Goal: Find specific page/section: Find specific page/section

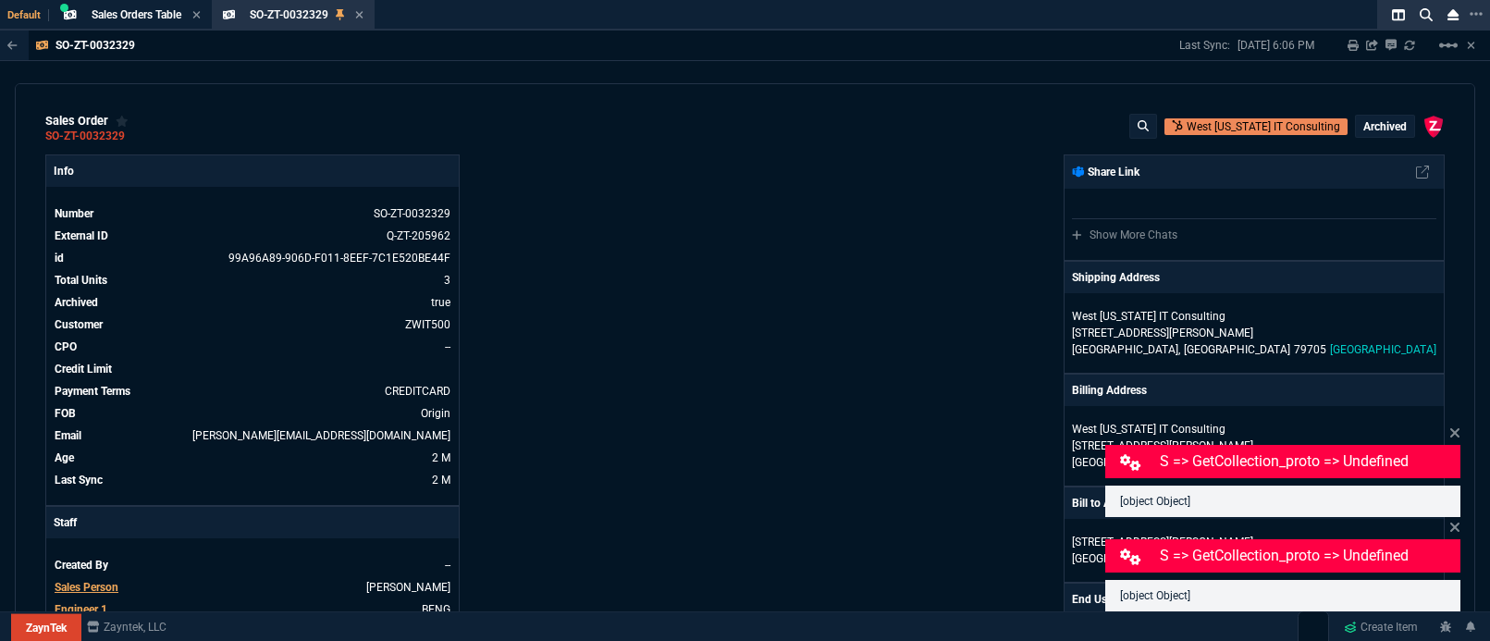
select select "5: [PERSON_NAME]"
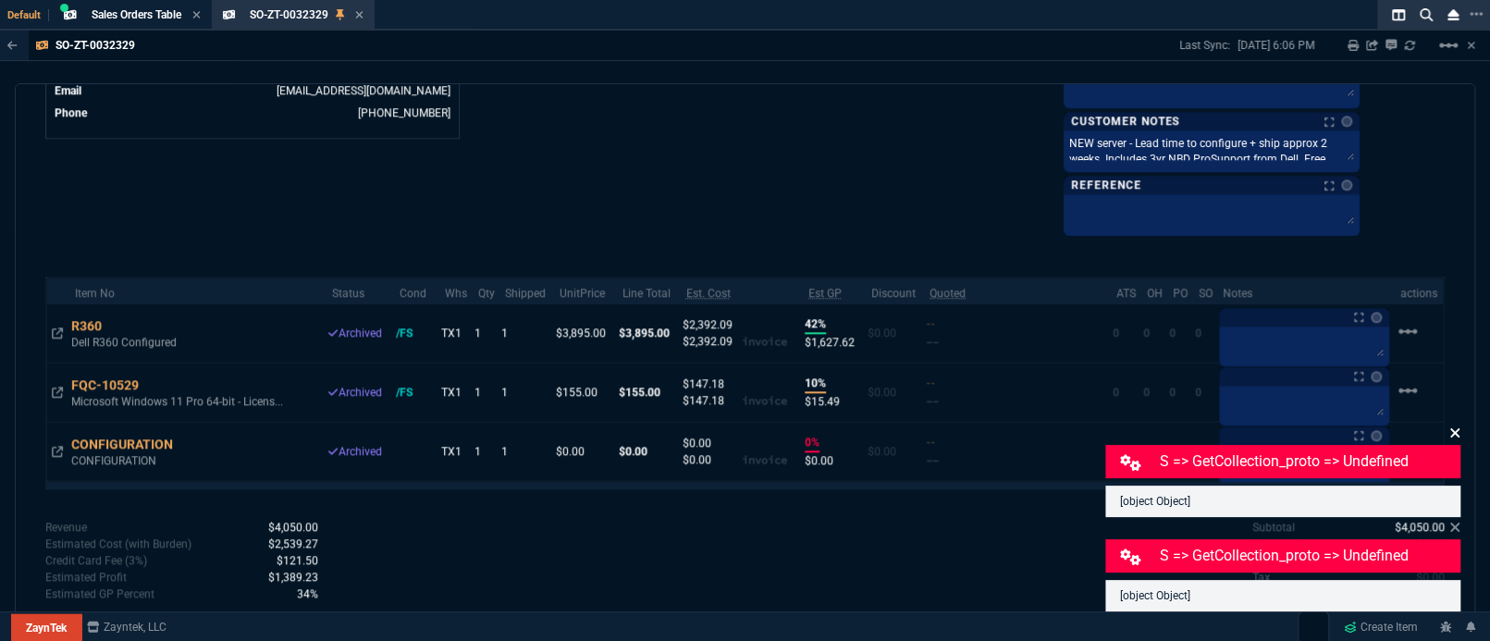
click at [1454, 439] on icon at bounding box center [1455, 433] width 11 height 15
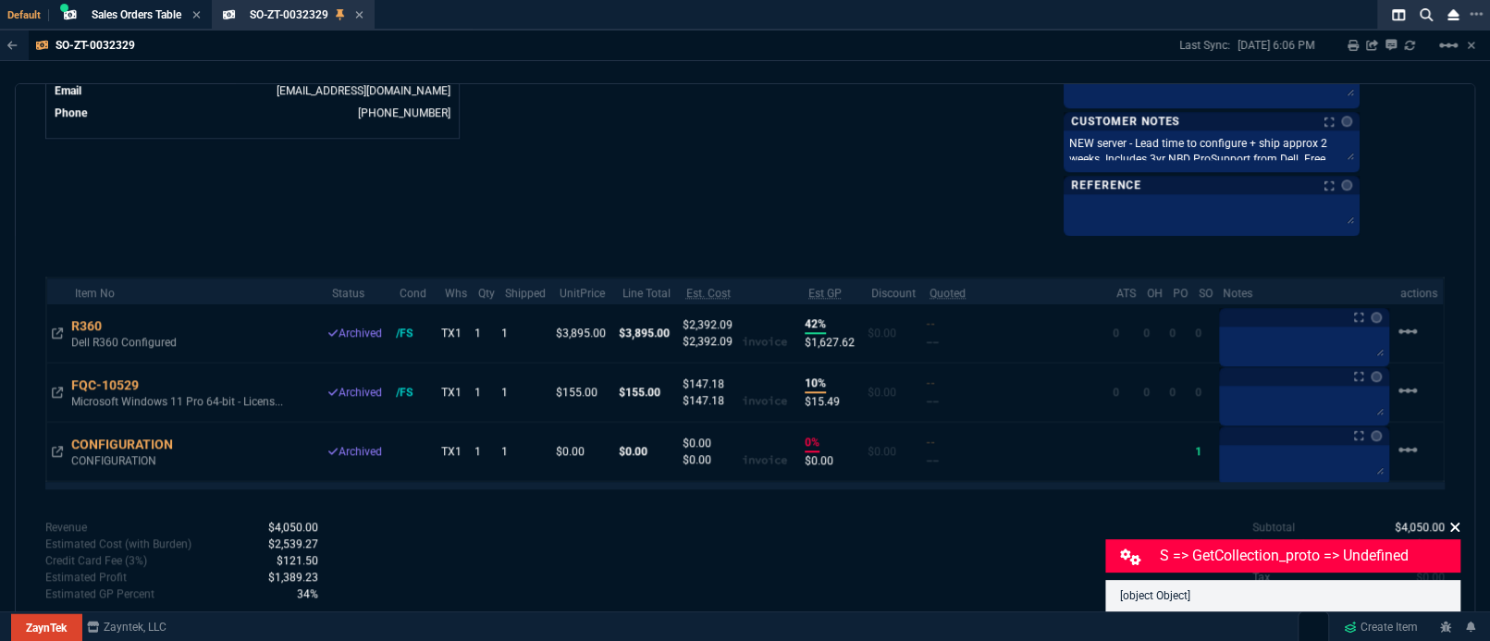
click at [1454, 522] on icon at bounding box center [1455, 527] width 11 height 15
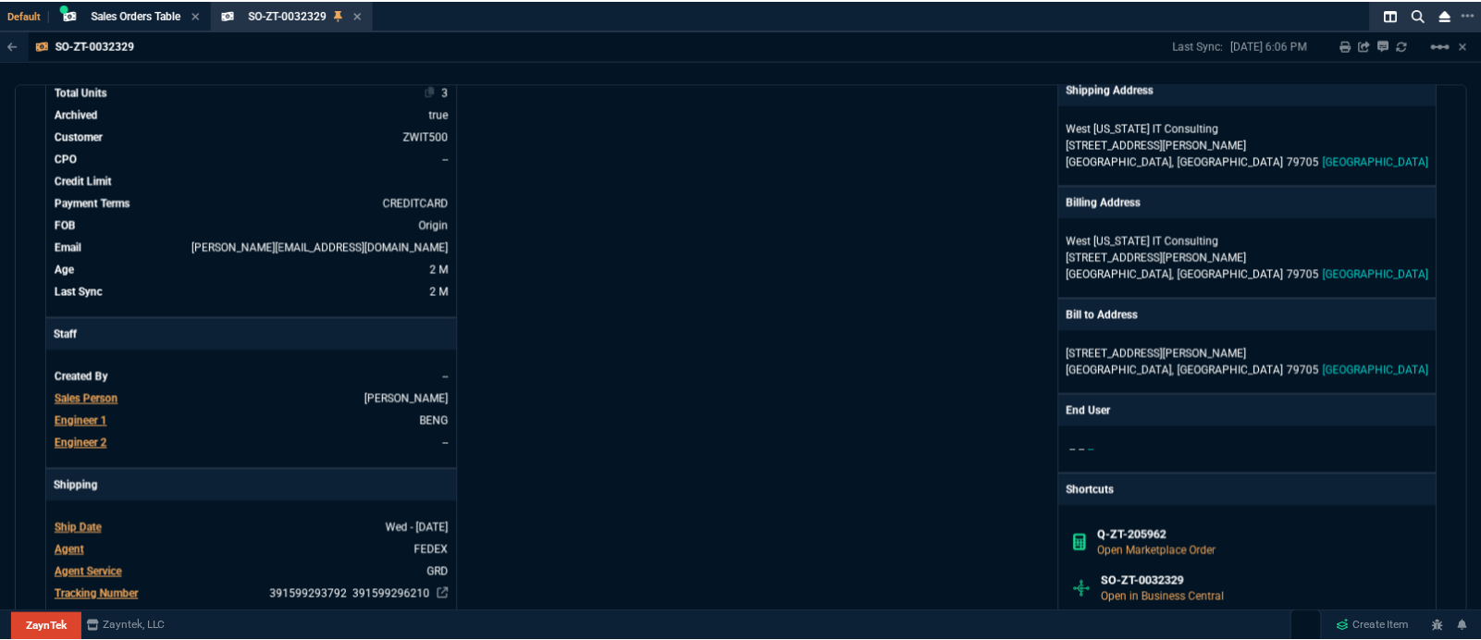
scroll to position [0, 0]
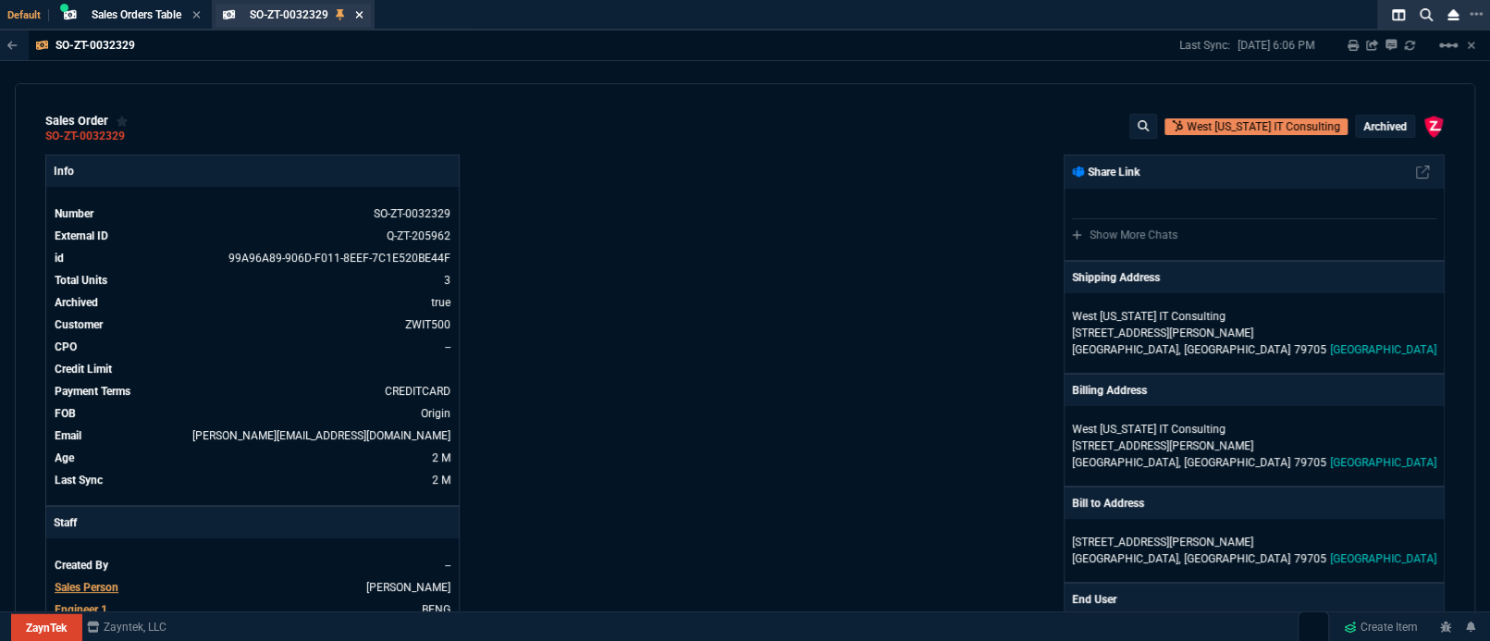
click at [360, 16] on icon at bounding box center [359, 14] width 8 height 11
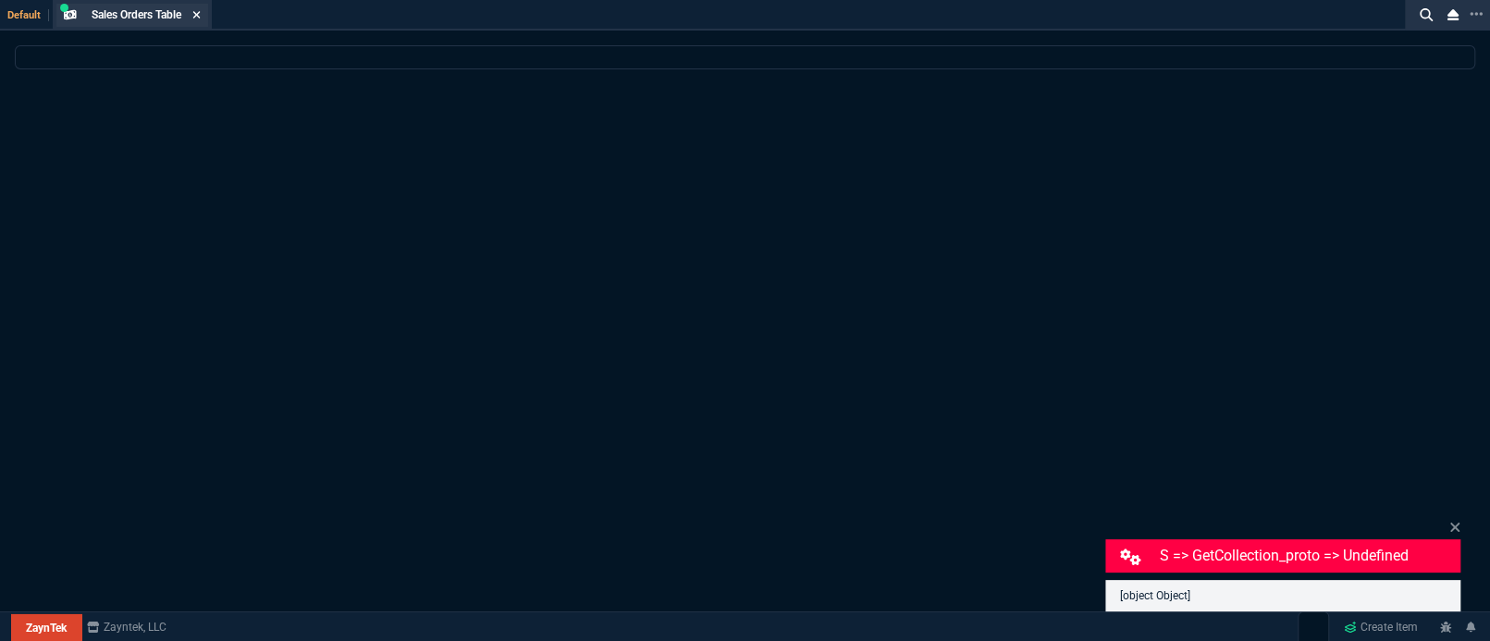
click at [198, 14] on icon at bounding box center [195, 14] width 7 height 7
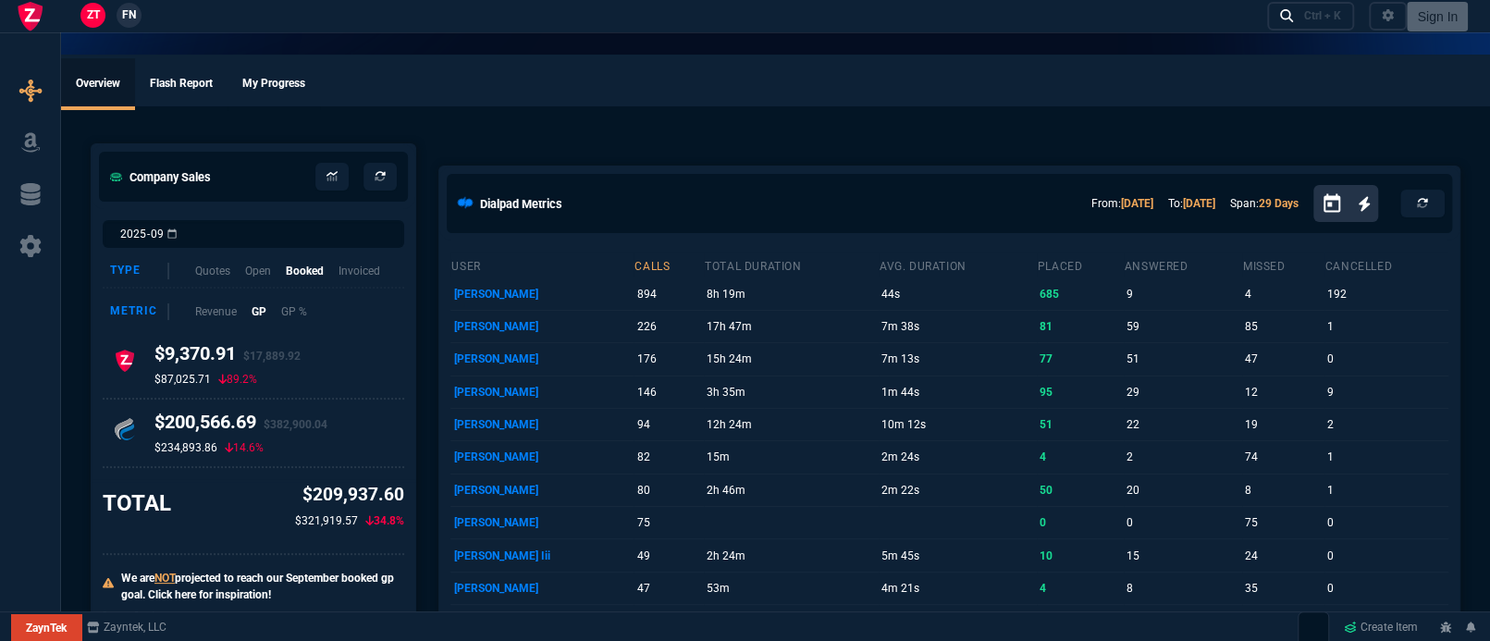
select select "5: [PERSON_NAME]"
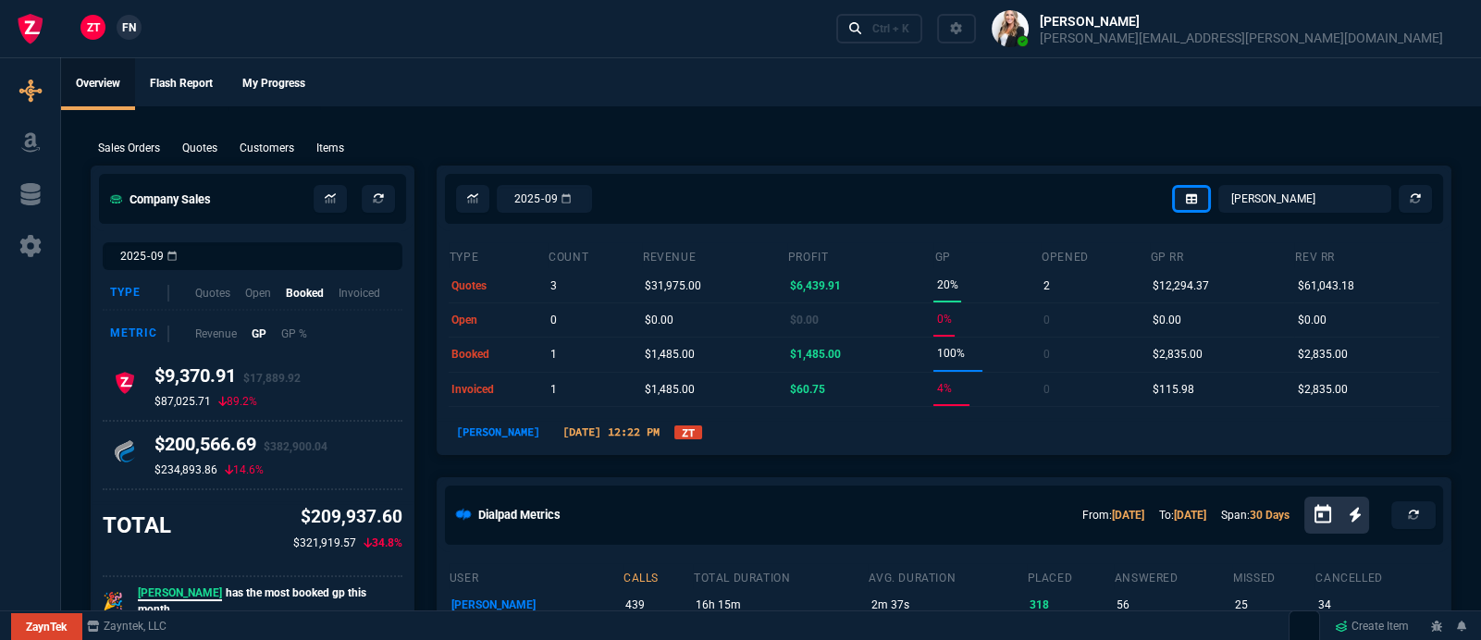
click at [592, 136] on div "Sales Orders Quotes Customers Items Add Link" at bounding box center [771, 147] width 1361 height 22
click at [249, 149] on p "Customers" at bounding box center [267, 148] width 55 height 17
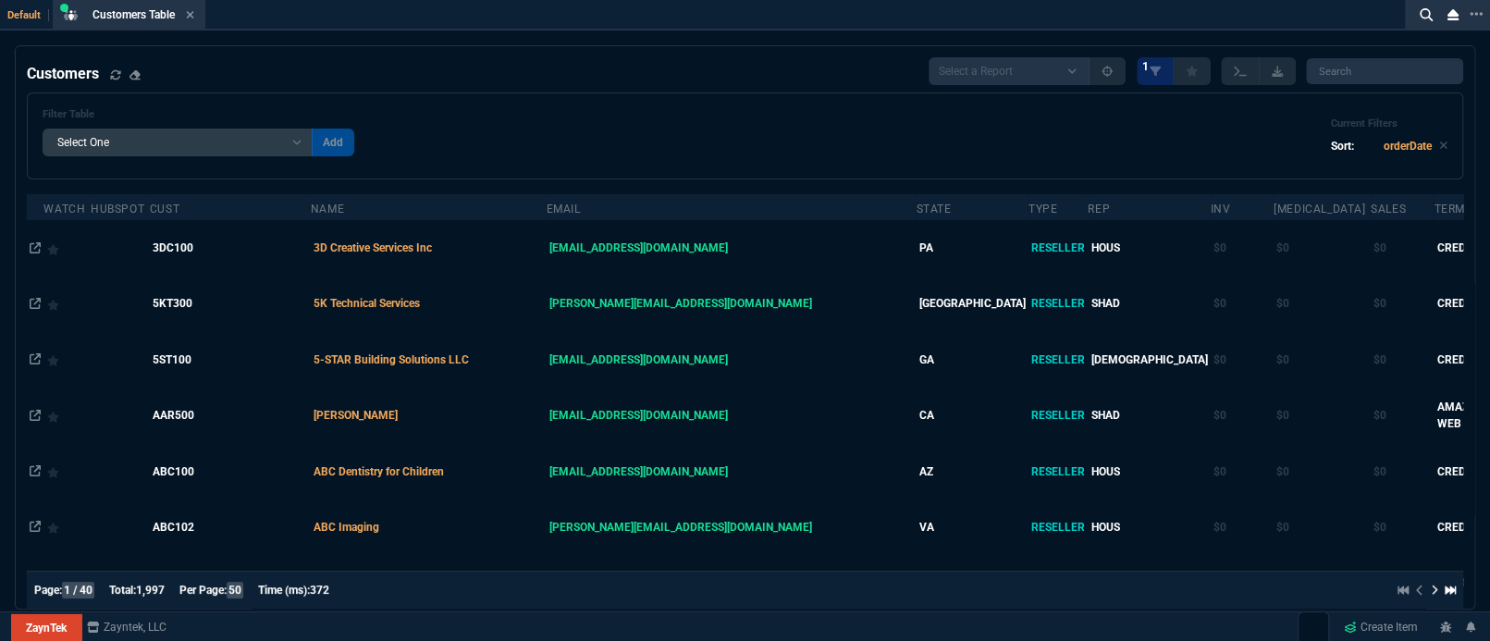
click at [187, 126] on div "Filter Table Select One Add Filter () avgProf (orderData.avgProfit) avgRev (ord…" at bounding box center [199, 132] width 312 height 48
click at [173, 138] on select "Add Filter () avgProf (orderData.avgProfit) avgRev (orderData.avgRevenue) Bal (…" at bounding box center [178, 143] width 270 height 28
select select "17: Object"
click at [43, 129] on select "Add Filter () avgProf (orderData.avgProfit) avgRev (orderData.avgRevenue) Bal (…" at bounding box center [178, 143] width 270 height 28
click at [347, 144] on select "Equal to Contains Not Equal to" at bounding box center [361, 143] width 98 height 28
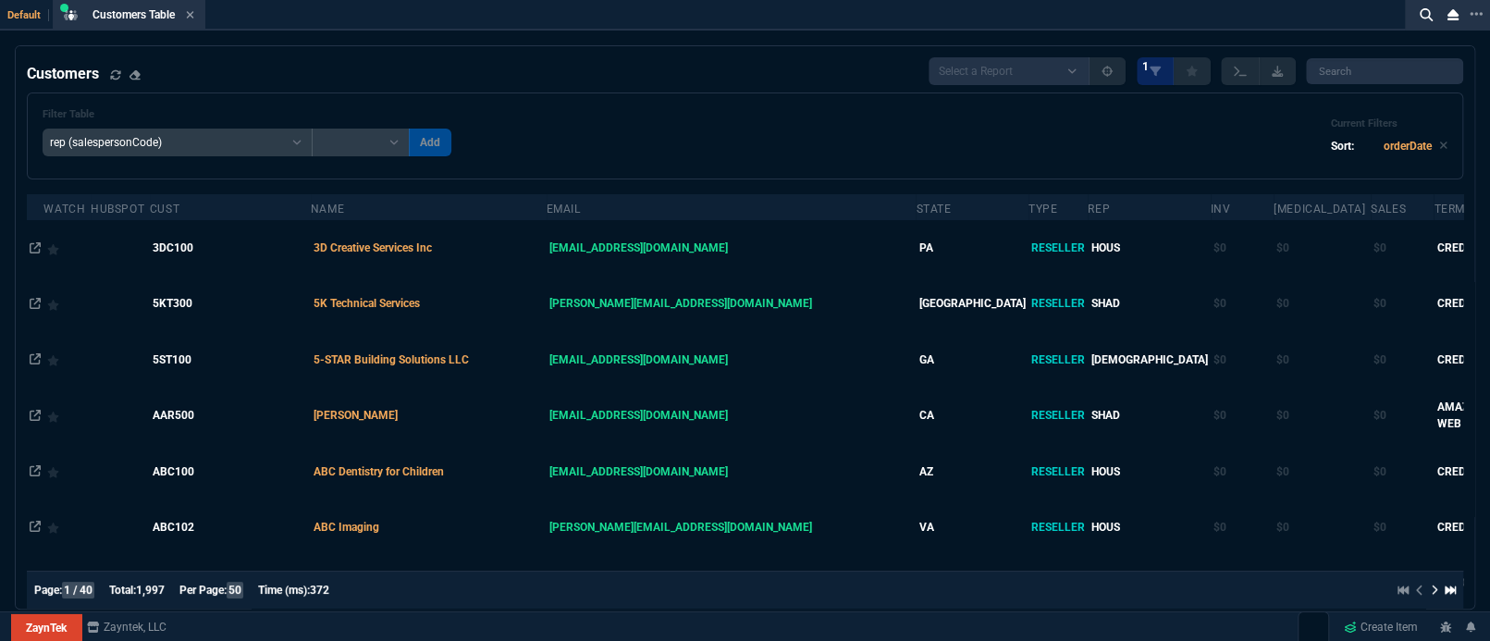
select select "0: $eq"
click at [312, 129] on select "Equal to Contains Not Equal to" at bounding box center [361, 143] width 98 height 28
click at [472, 153] on input "text" at bounding box center [492, 143] width 167 height 28
type input "[PERSON_NAME]"
click at [579, 149] on button "Add" at bounding box center [595, 143] width 43 height 28
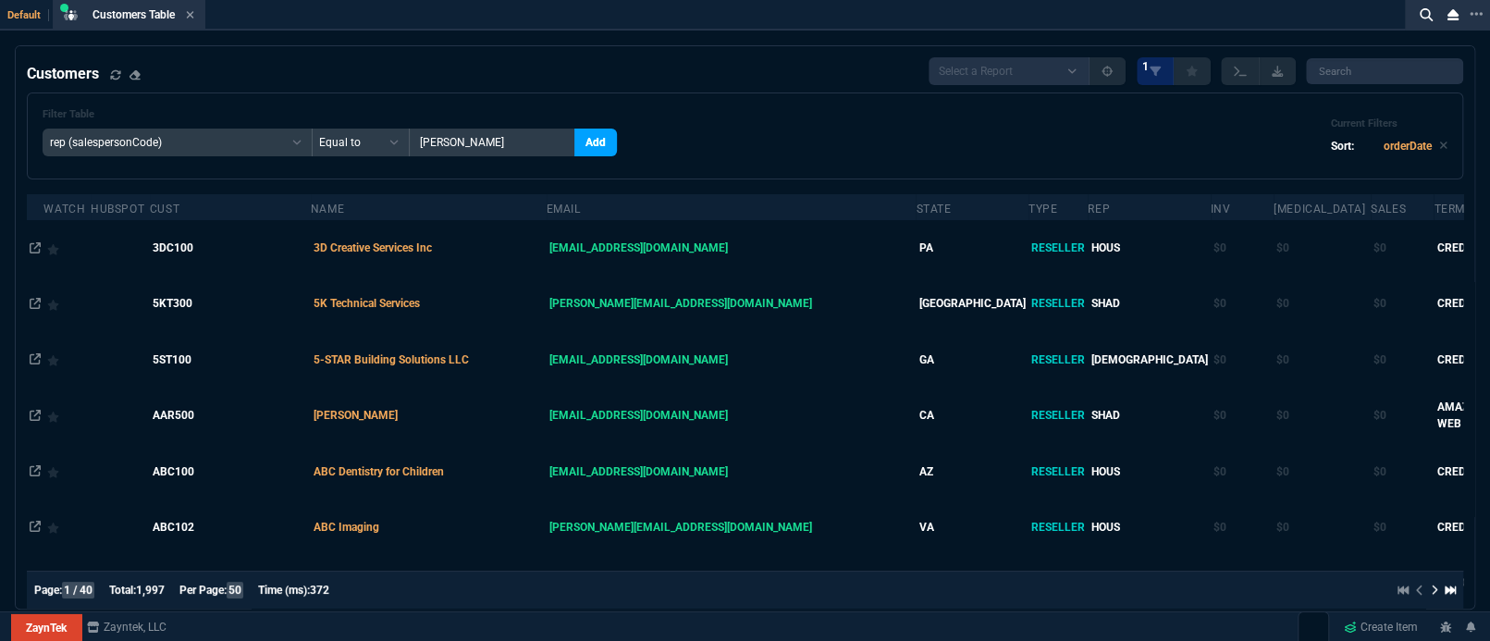
select select
